Goal: Transaction & Acquisition: Purchase product/service

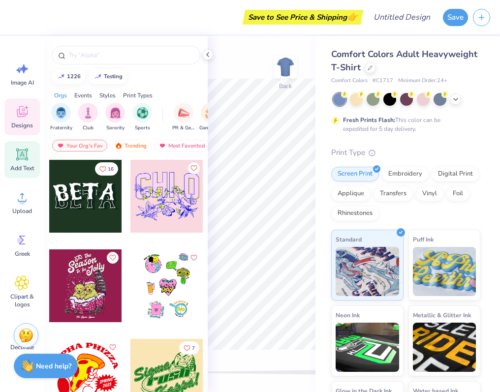
click at [12, 154] on div "Add Text" at bounding box center [21, 159] width 35 height 37
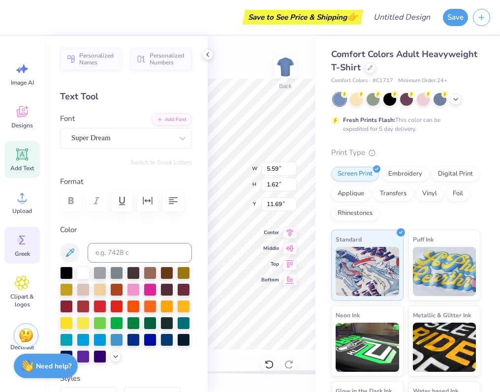
click at [16, 249] on div "Greek" at bounding box center [21, 245] width 35 height 37
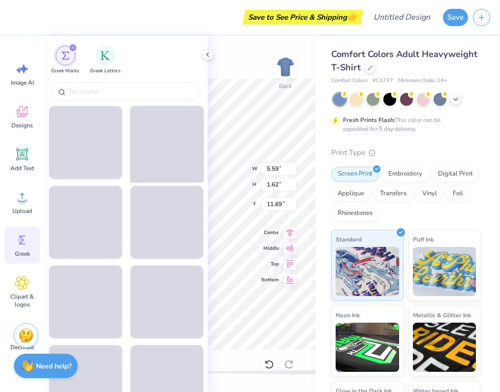
click at [146, 134] on span at bounding box center [166, 143] width 80 height 80
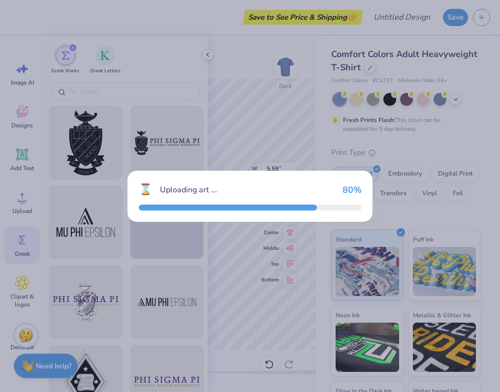
type input "14.17"
type input "5.38"
type input "3.00"
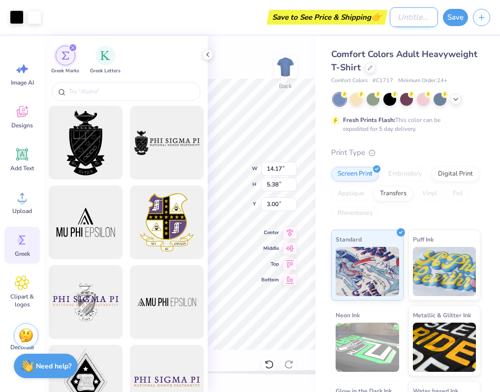
click at [393, 16] on input "Design Title" at bounding box center [414, 17] width 48 height 20
type input "test"
click at [461, 15] on button "Save" at bounding box center [455, 15] width 25 height 17
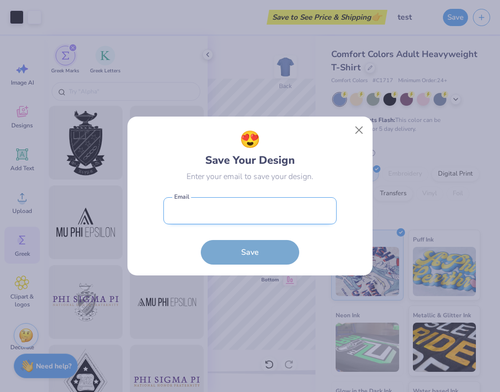
click at [200, 202] on input "email" at bounding box center [249, 210] width 173 height 27
type input "[PERSON_NAME][EMAIL_ADDRESS][DOMAIN_NAME]"
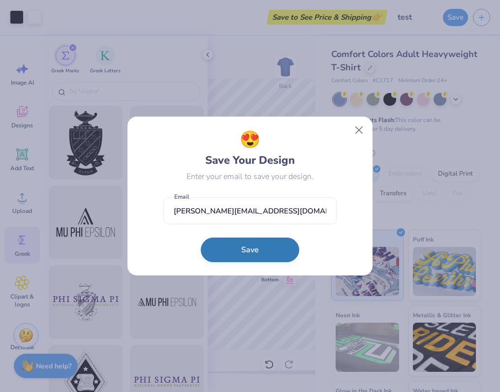
click at [246, 246] on button "Save" at bounding box center [250, 250] width 98 height 25
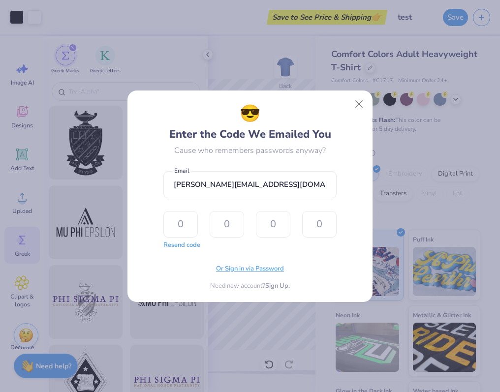
click at [238, 268] on span "Or Sign in via Password" at bounding box center [250, 269] width 68 height 10
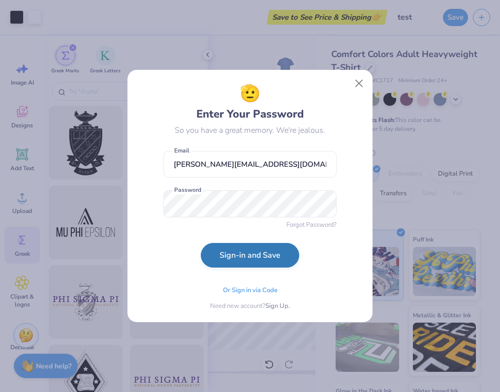
click at [234, 262] on button "Sign-in and Save" at bounding box center [250, 255] width 98 height 25
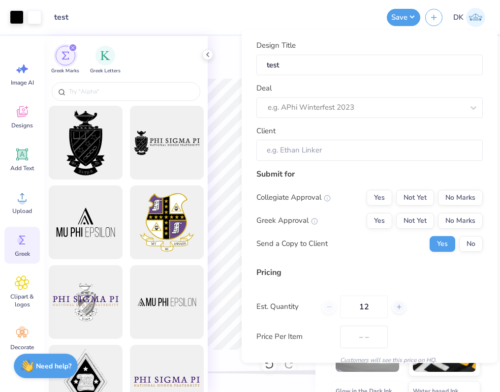
type input "$32.96"
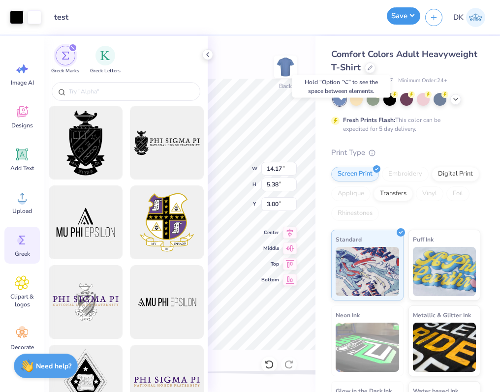
click at [397, 16] on button "Save" at bounding box center [403, 15] width 33 height 17
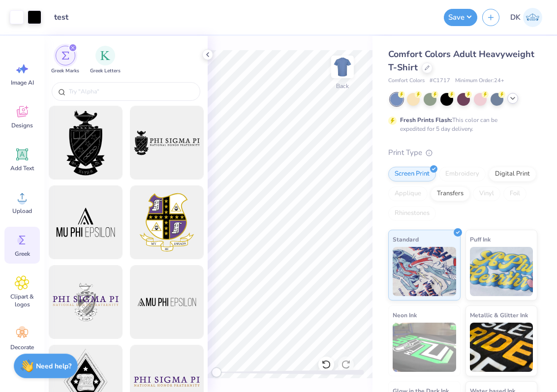
click at [510, 100] on icon at bounding box center [513, 98] width 8 height 8
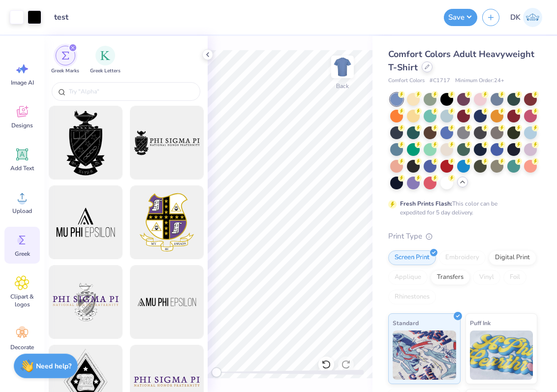
click at [430, 64] on div at bounding box center [427, 66] width 11 height 11
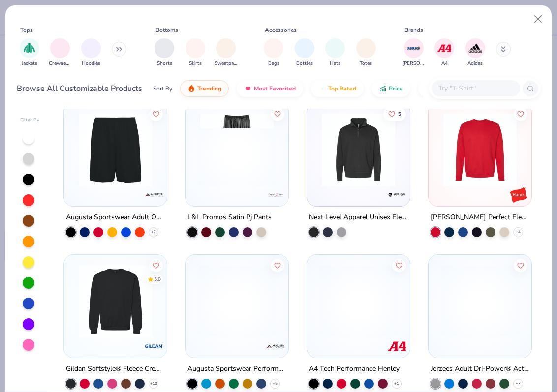
scroll to position [472, 0]
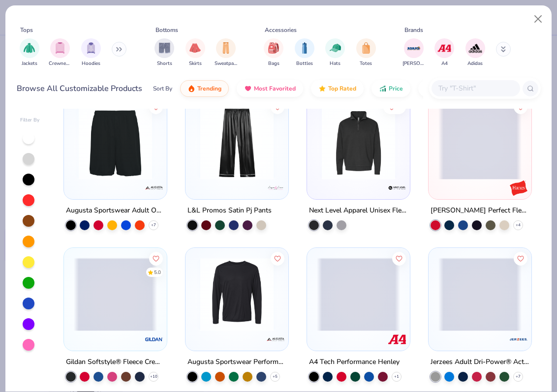
click at [103, 282] on span at bounding box center [115, 294] width 83 height 73
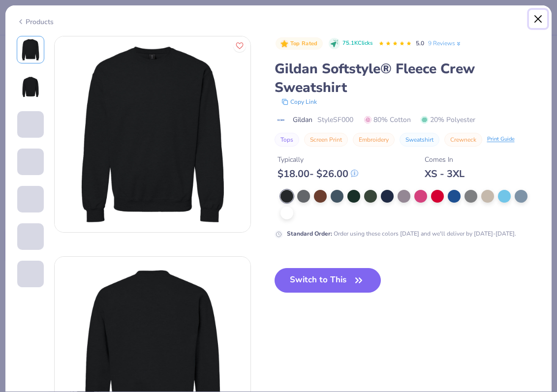
click at [536, 19] on button "Close" at bounding box center [538, 19] width 19 height 19
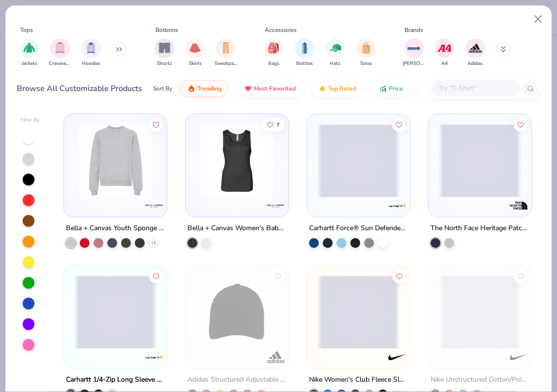
click at [233, 174] on img at bounding box center [236, 160] width 83 height 73
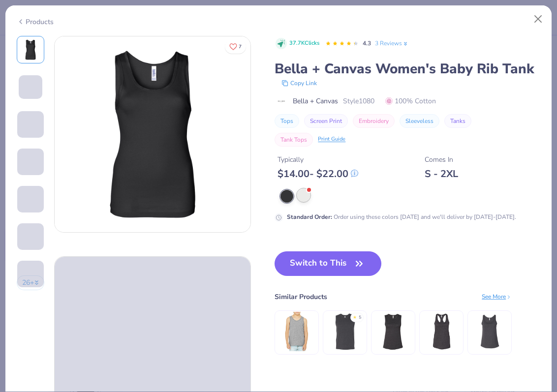
click at [305, 196] on div at bounding box center [303, 195] width 13 height 13
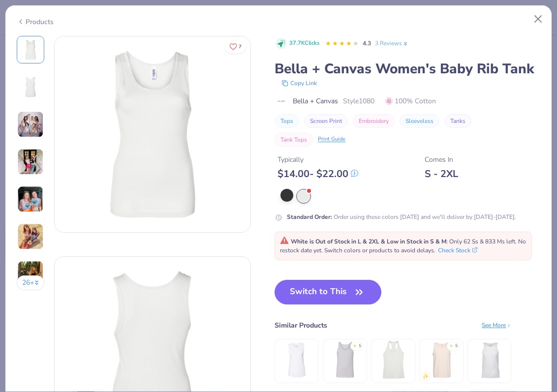
click at [293, 200] on div at bounding box center [286, 195] width 13 height 13
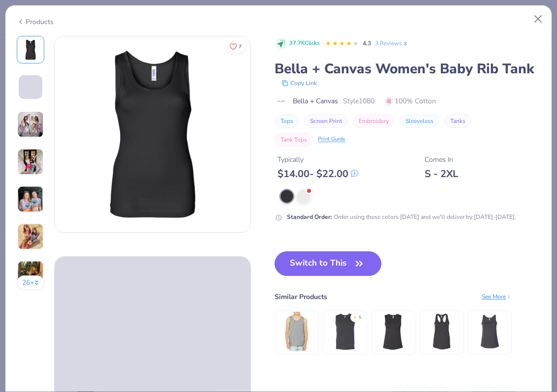
click at [315, 273] on button "Switch to This" at bounding box center [327, 263] width 107 height 25
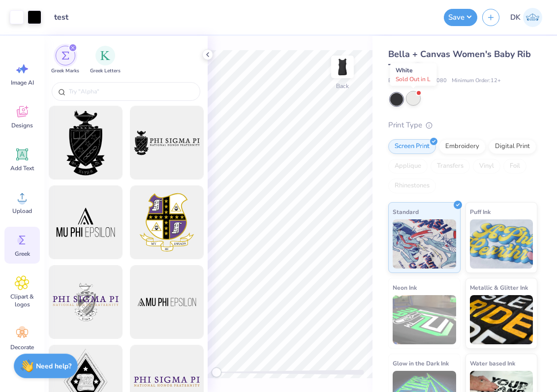
click at [417, 94] on div at bounding box center [419, 93] width 4 height 4
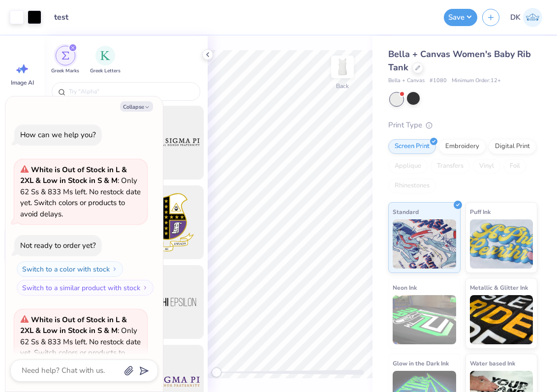
scroll to position [98, 0]
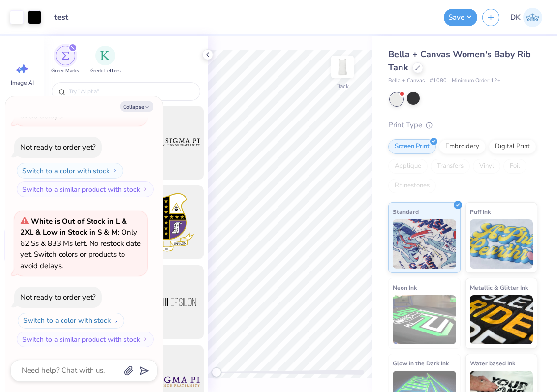
click at [50, 325] on button "Switch to a color with stock" at bounding box center [71, 321] width 106 height 16
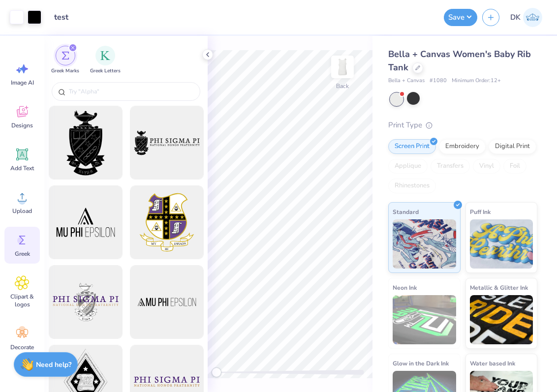
click at [41, 375] on div "Need help? Chat with us." at bounding box center [46, 364] width 64 height 25
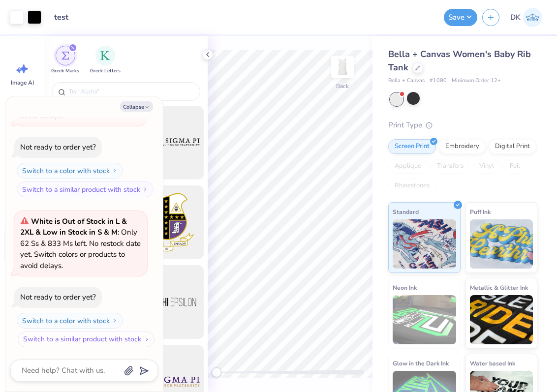
click at [50, 342] on button "Switch to a similar product with stock" at bounding box center [86, 340] width 137 height 16
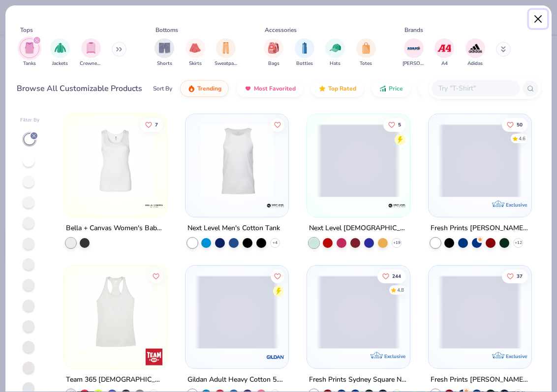
click at [538, 16] on button "Close" at bounding box center [538, 19] width 19 height 19
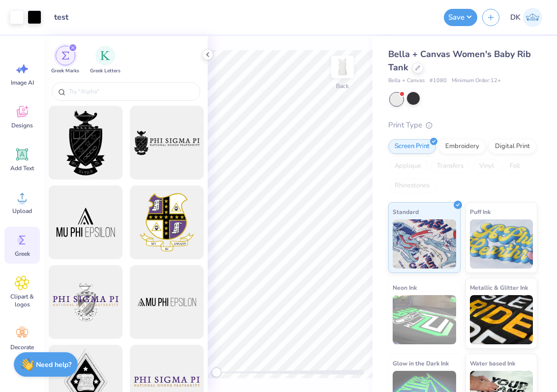
click at [44, 367] on strong "Need help?" at bounding box center [53, 364] width 35 height 9
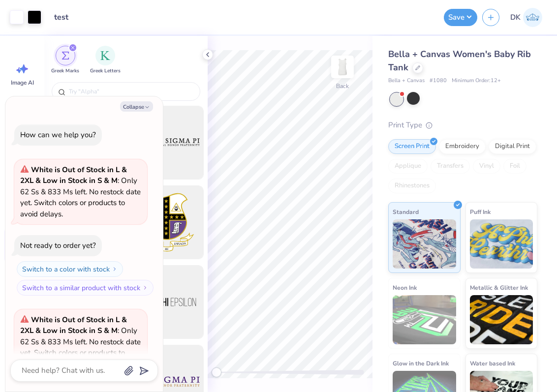
scroll to position [98, 0]
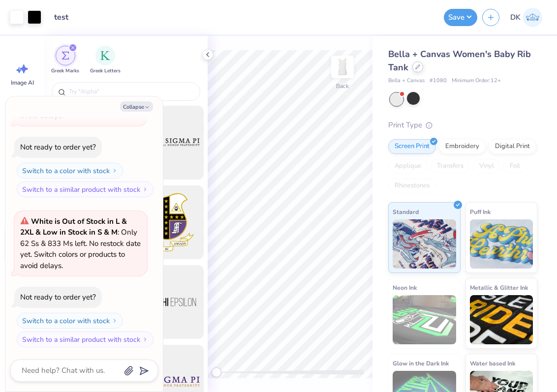
click at [418, 67] on icon at bounding box center [417, 66] width 5 height 5
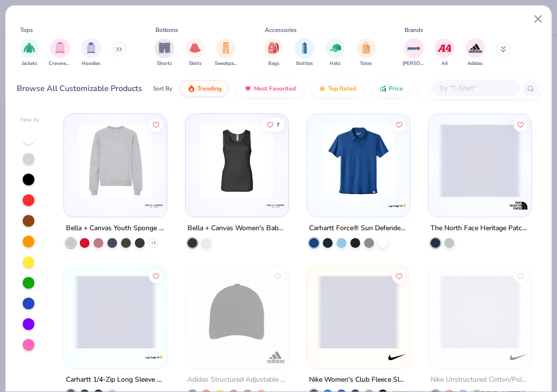
click at [230, 178] on img at bounding box center [236, 160] width 83 height 73
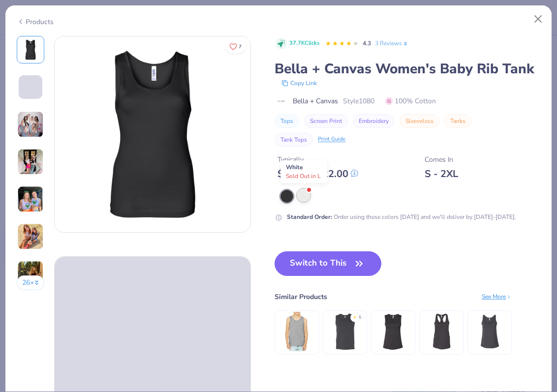
click at [307, 193] on div at bounding box center [303, 195] width 13 height 13
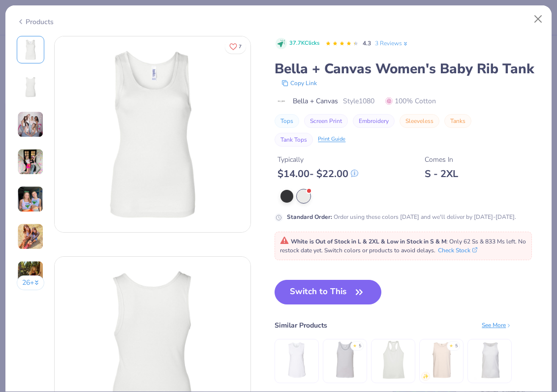
click at [537, 2] on div "Products 26 + 7 DB Delta Phi Epsilon, [GEOGRAPHIC_DATA][US_STATE] at [GEOGRAPHI…" at bounding box center [278, 196] width 557 height 392
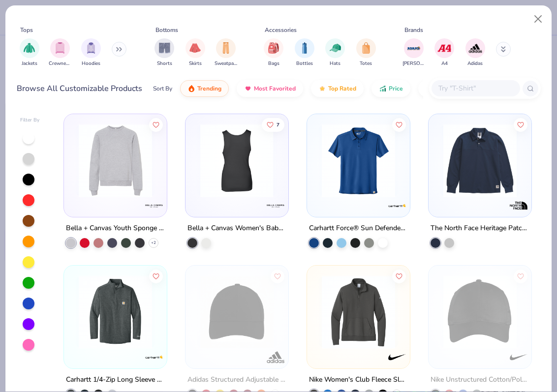
click at [225, 186] on img at bounding box center [236, 160] width 83 height 73
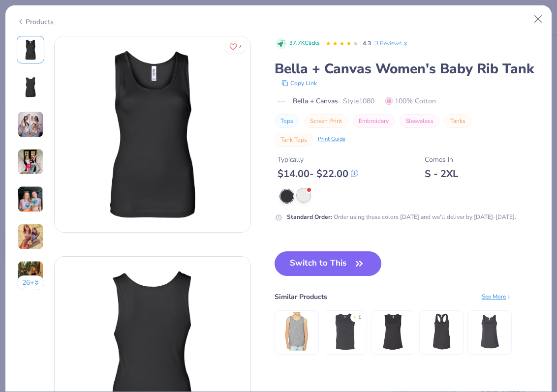
click at [303, 198] on div at bounding box center [303, 195] width 13 height 13
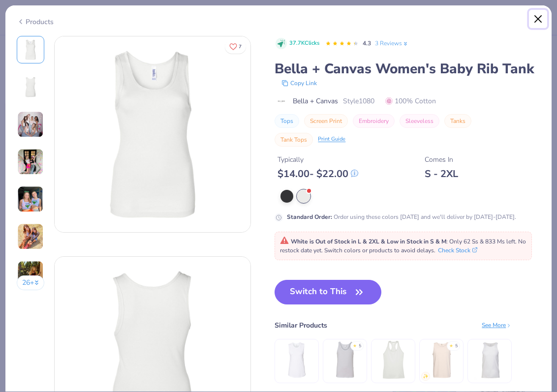
click at [540, 18] on button "Close" at bounding box center [538, 19] width 19 height 19
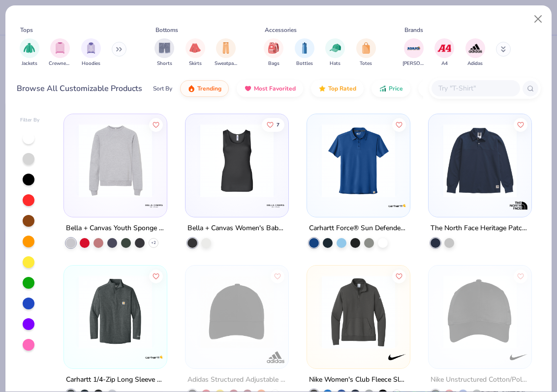
click at [536, 3] on div "Tops Jackets Crewnecks Hoodies Bottoms Shorts Skirts Sweatpants Accessories Bag…" at bounding box center [278, 196] width 557 height 392
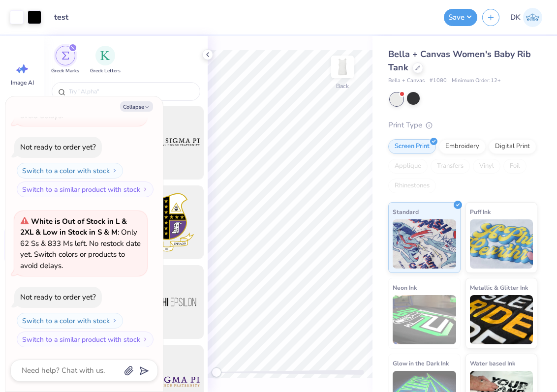
click at [136, 112] on div "Collapse How can we help you? White is Out of Stock in L & 2XL & Low in Stock i…" at bounding box center [83, 243] width 157 height 295
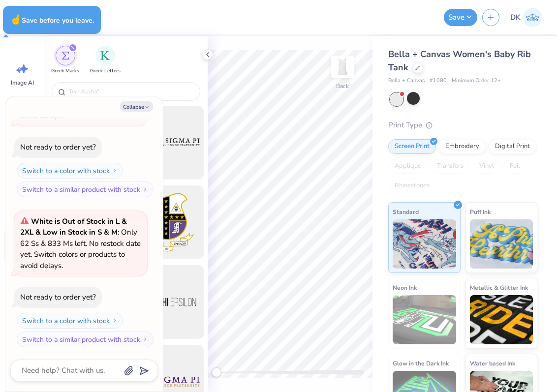
type textarea "x"
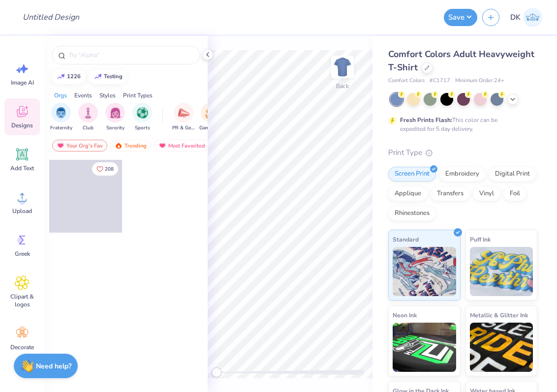
click at [524, 14] on img at bounding box center [532, 17] width 19 height 19
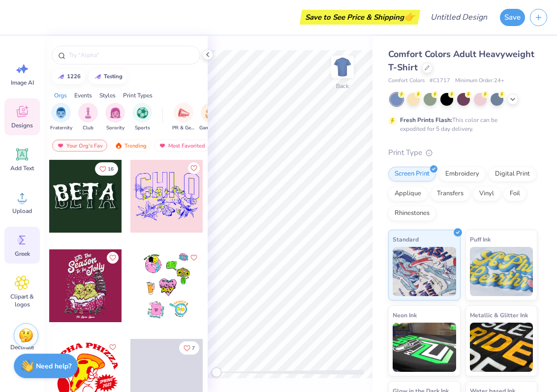
click at [22, 230] on div "Greek" at bounding box center [21, 245] width 35 height 37
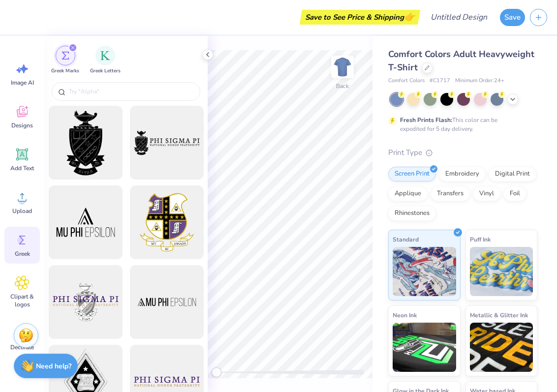
click at [158, 146] on div at bounding box center [167, 143] width 74 height 74
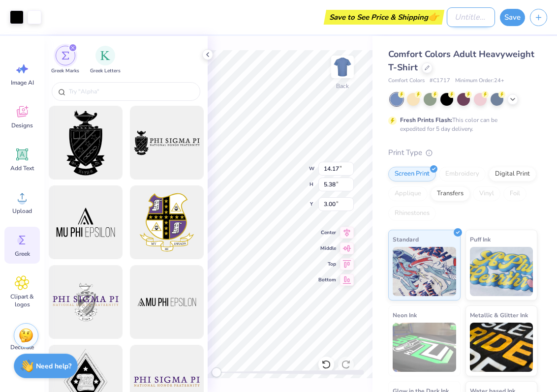
click at [453, 10] on input "Design Title" at bounding box center [471, 17] width 48 height 20
type input "test"
click at [514, 18] on button "Save" at bounding box center [512, 15] width 25 height 17
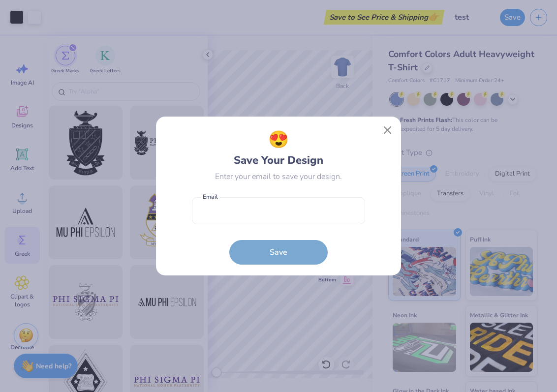
click at [304, 185] on div "😍 Save Your Design Enter your email to save your design. Email is a required fi…" at bounding box center [278, 195] width 173 height 137
click at [300, 202] on input "email" at bounding box center [278, 210] width 173 height 27
type input "dhanashreedev@yopmail.com"
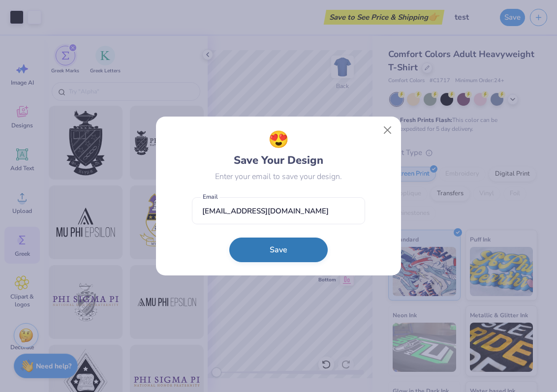
click at [250, 255] on button "Save" at bounding box center [278, 250] width 98 height 25
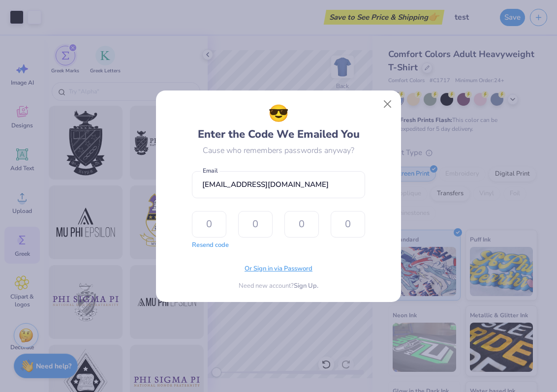
click at [258, 272] on span "Or Sign in via Password" at bounding box center [278, 269] width 68 height 10
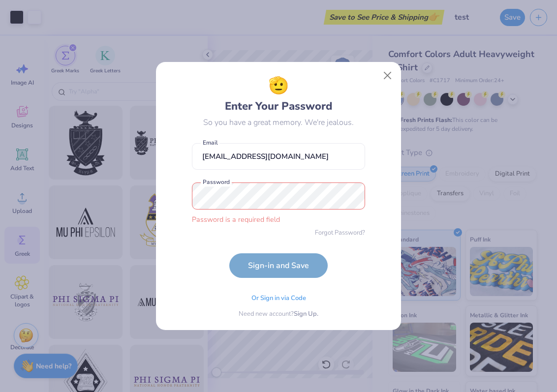
click at [176, 121] on div "🫡 Enter Your Password So you have a great memory. We're jealous. dhanashreedev@…" at bounding box center [278, 195] width 223 height 245
drag, startPoint x: 313, startPoint y: 152, endPoint x: 106, endPoint y: 151, distance: 207.6
click at [106, 151] on div "🫡 Enter Your Password So you have a great memory. We're jealous. dhanashreedev@…" at bounding box center [278, 196] width 557 height 392
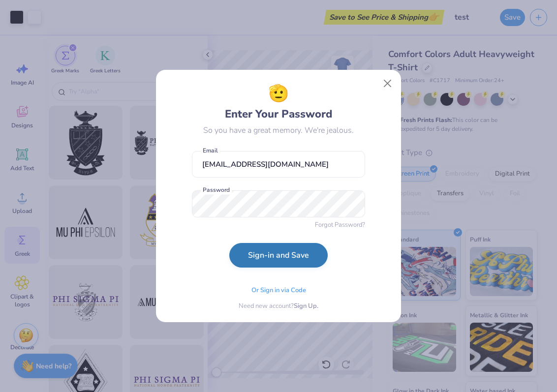
click at [273, 254] on button "Sign-in and Save" at bounding box center [278, 255] width 98 height 25
click at [250, 263] on button "Sign-in and Save" at bounding box center [278, 255] width 98 height 25
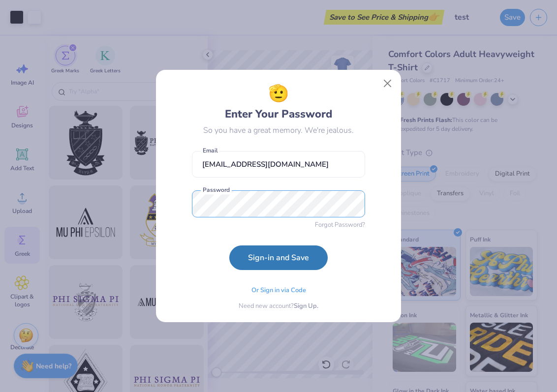
click at [229, 245] on button "Sign-in and Save" at bounding box center [278, 257] width 98 height 25
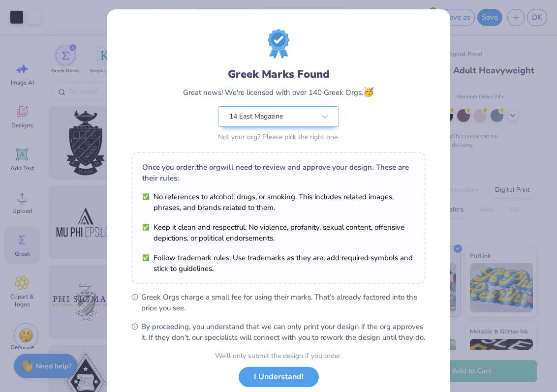
scroll to position [3, 0]
click at [270, 111] on div at bounding box center [272, 117] width 86 height 13
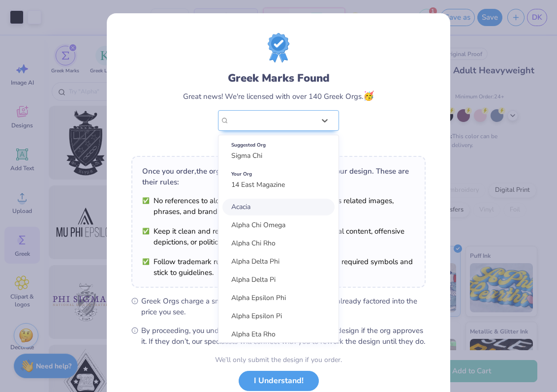
click at [391, 133] on div "Greek Marks Found Great news! We're licensed with over 140 Greek Orgs. 🥳 option…" at bounding box center [278, 90] width 294 height 115
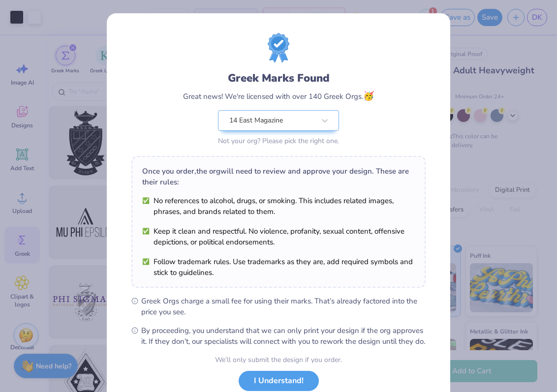
scroll to position [68, 0]
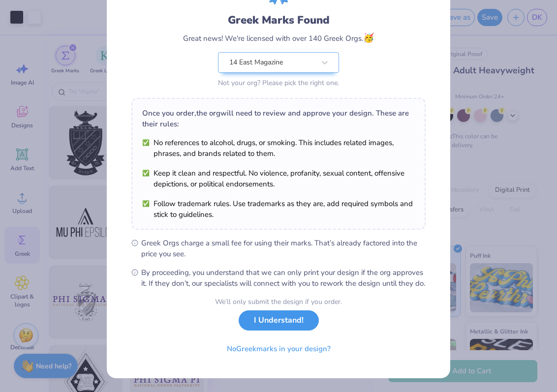
click at [279, 322] on button "I Understand!" at bounding box center [279, 320] width 80 height 20
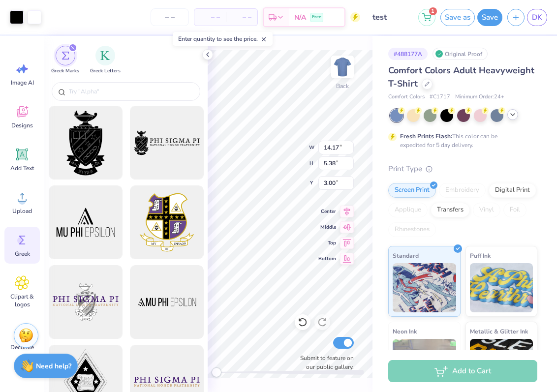
click at [514, 119] on div at bounding box center [512, 114] width 11 height 11
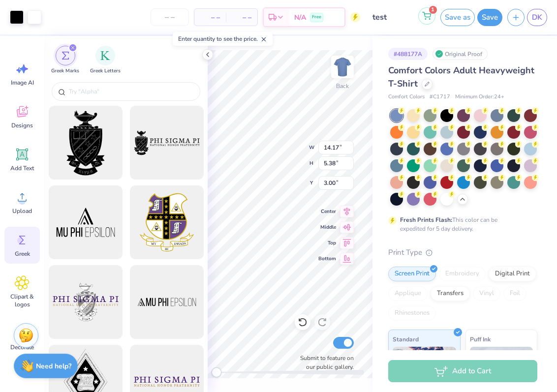
click at [421, 19] on button "1" at bounding box center [426, 15] width 17 height 17
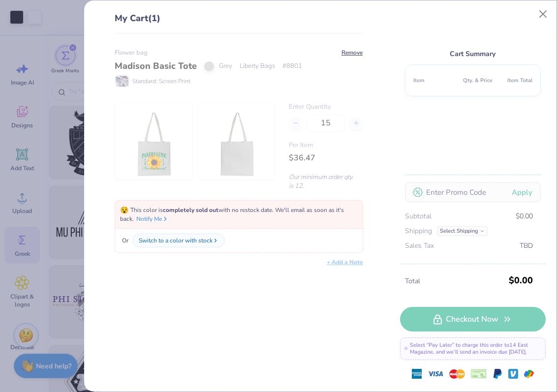
click at [461, 319] on div "Total $0.00 Checkout Now Select “Pay Later” to charge this order to 14 East Mag…" at bounding box center [473, 328] width 146 height 128
click at [542, 14] on button "Close" at bounding box center [543, 14] width 19 height 19
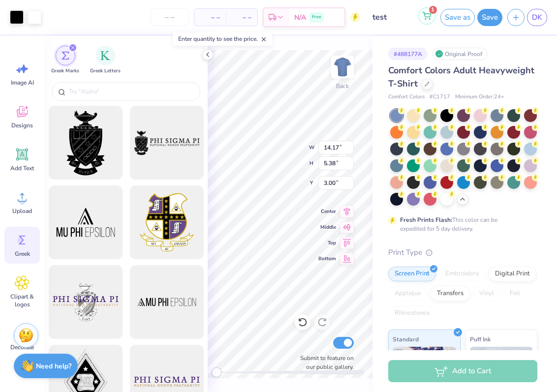
click at [423, 16] on icon at bounding box center [426, 16] width 9 height 8
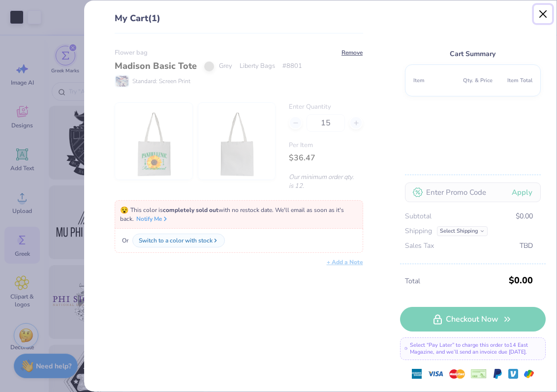
click at [544, 15] on button "Close" at bounding box center [543, 14] width 19 height 19
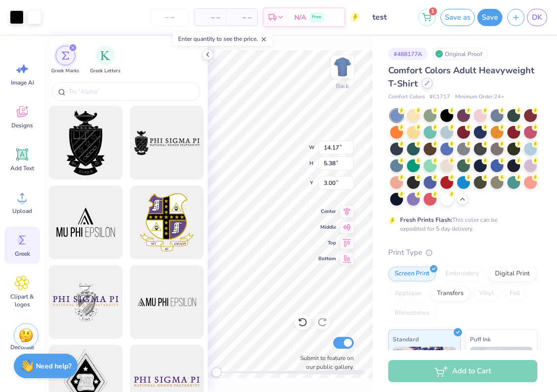
click at [430, 87] on div at bounding box center [427, 83] width 11 height 11
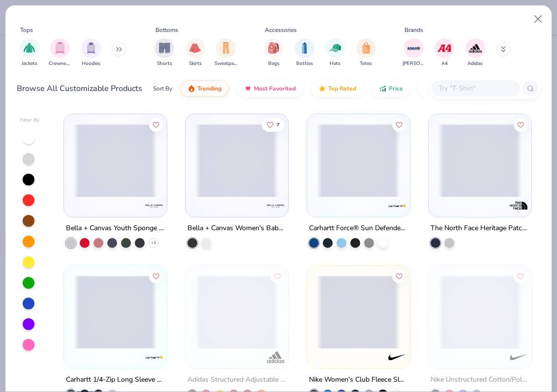
click at [241, 172] on span at bounding box center [236, 160] width 83 height 73
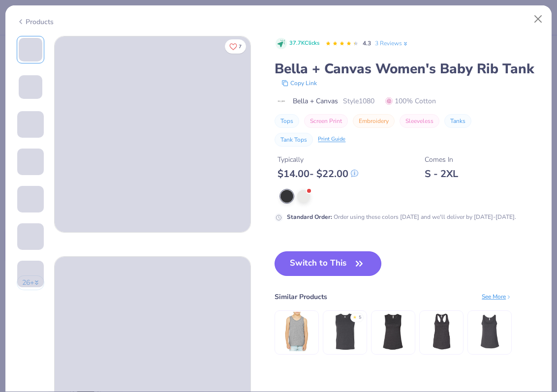
click at [328, 266] on button "Switch to This" at bounding box center [327, 263] width 107 height 25
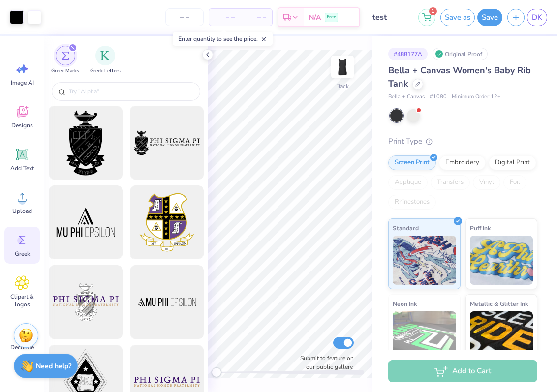
click at [417, 128] on div "Bella + Canvas Women's Baby Rib Tank Bella + Canvas # 1080 Minimum Order: 12 + …" at bounding box center [462, 252] width 149 height 377
click at [415, 116] on div at bounding box center [413, 114] width 13 height 13
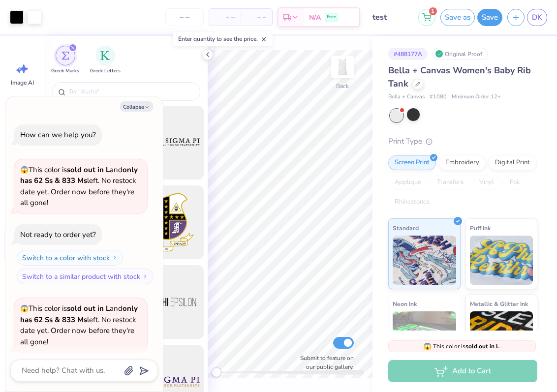
scroll to position [76, 0]
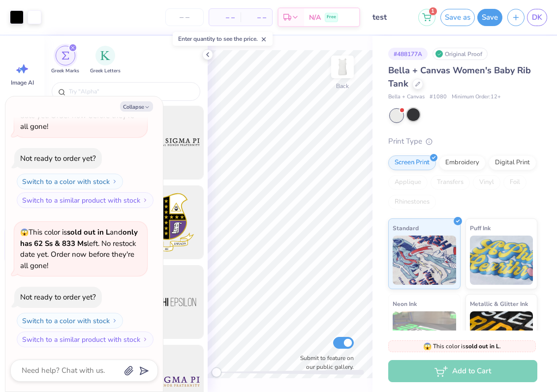
click at [415, 115] on div at bounding box center [413, 114] width 13 height 13
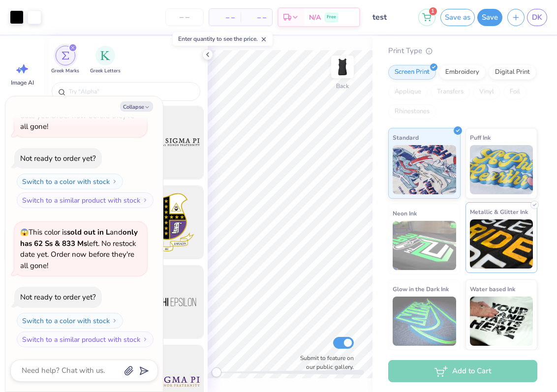
scroll to position [0, 0]
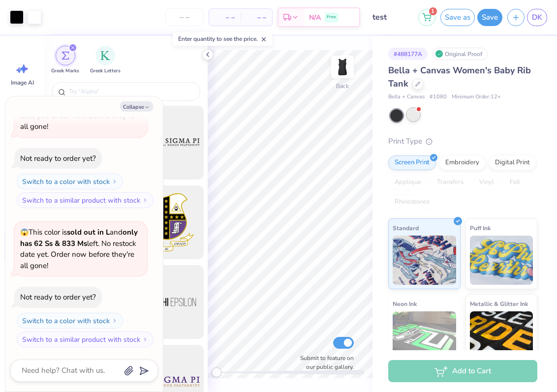
click at [411, 119] on div at bounding box center [413, 114] width 13 height 13
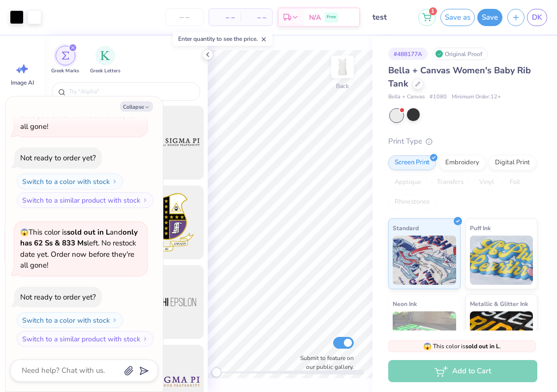
scroll to position [110, 0]
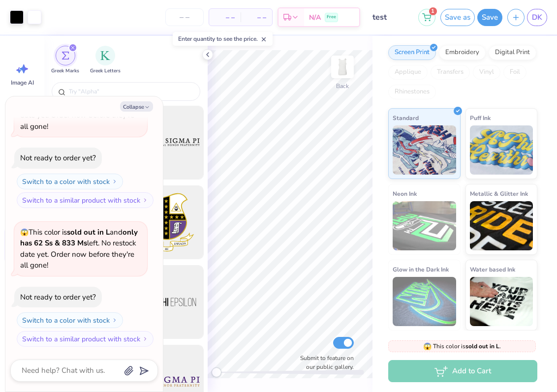
click at [134, 116] on div "Collapse How can we help you? 😱 This color is sold out in L and only has 62 Ss …" at bounding box center [83, 243] width 157 height 295
click at [130, 109] on button "Collapse" at bounding box center [136, 106] width 33 height 10
type textarea "x"
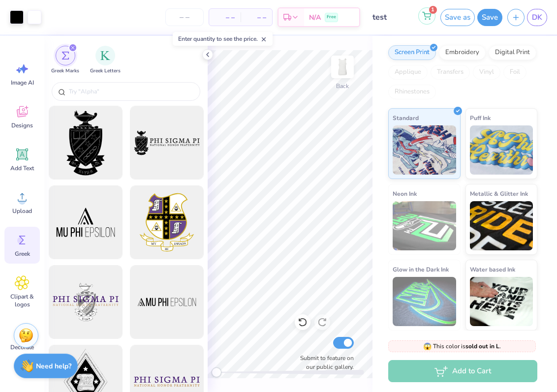
click at [423, 12] on icon at bounding box center [427, 14] width 8 height 5
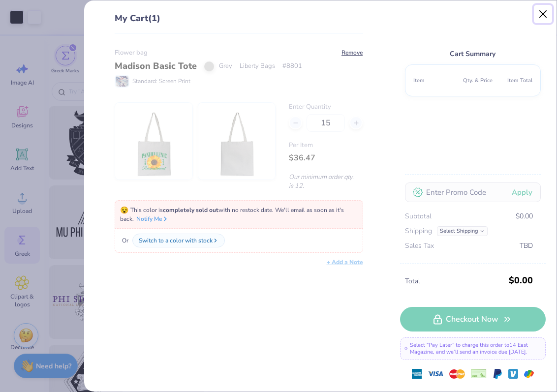
click at [549, 14] on button "Close" at bounding box center [543, 14] width 19 height 19
